Goal: Check status: Check status

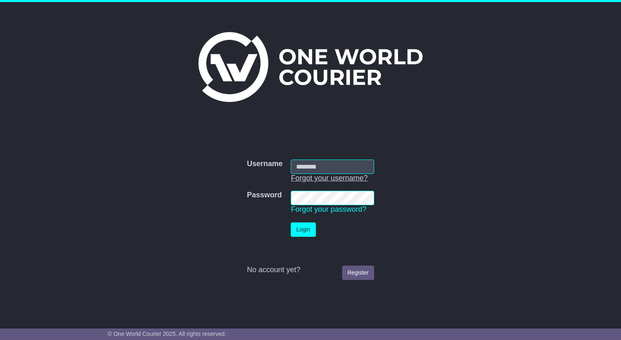
click at [307, 179] on link "Forgot your username?" at bounding box center [329, 178] width 77 height 8
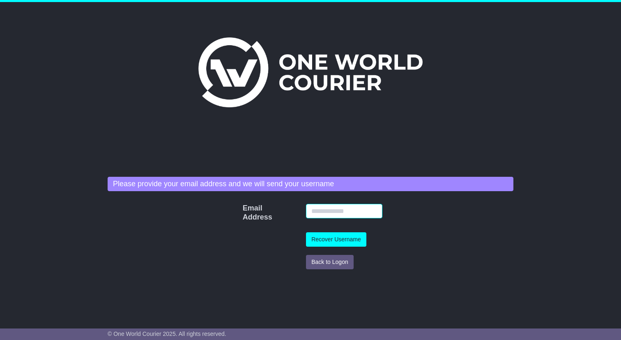
click at [316, 209] on input "Email Address" at bounding box center [344, 211] width 76 height 14
click at [254, 213] on label "Email Address" at bounding box center [246, 213] width 15 height 18
click at [306, 213] on input "Email Address" at bounding box center [344, 211] width 76 height 14
click at [312, 255] on button "Back to Logon" at bounding box center [330, 262] width 48 height 14
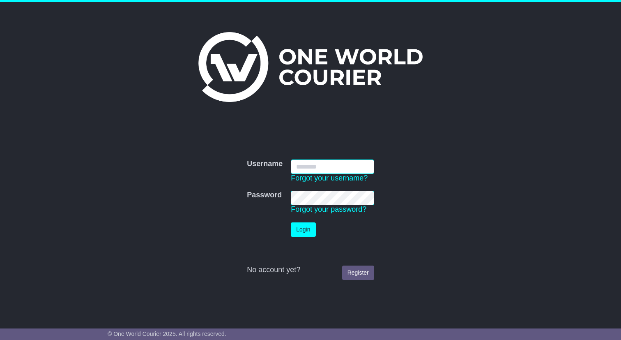
click at [308, 170] on input "Username" at bounding box center [332, 166] width 83 height 14
type input "**********"
click at [308, 222] on button "Login" at bounding box center [303, 229] width 25 height 14
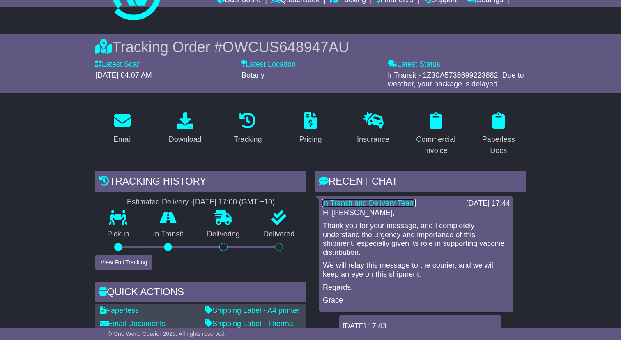
click at [367, 203] on link "In Transit and Delivery Team" at bounding box center [369, 203] width 94 height 8
click at [134, 267] on button "View Full Tracking" at bounding box center [123, 262] width 57 height 14
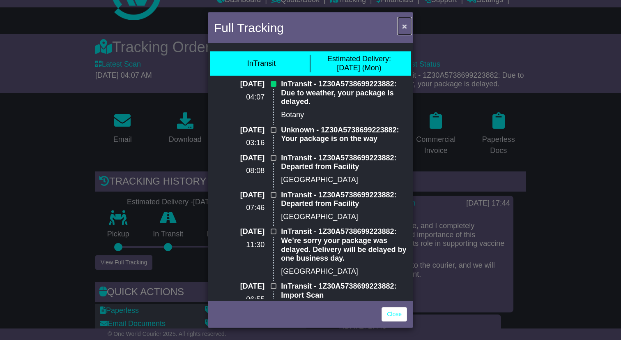
click at [406, 25] on span "×" at bounding box center [404, 25] width 5 height 9
